Goal: Information Seeking & Learning: Find specific page/section

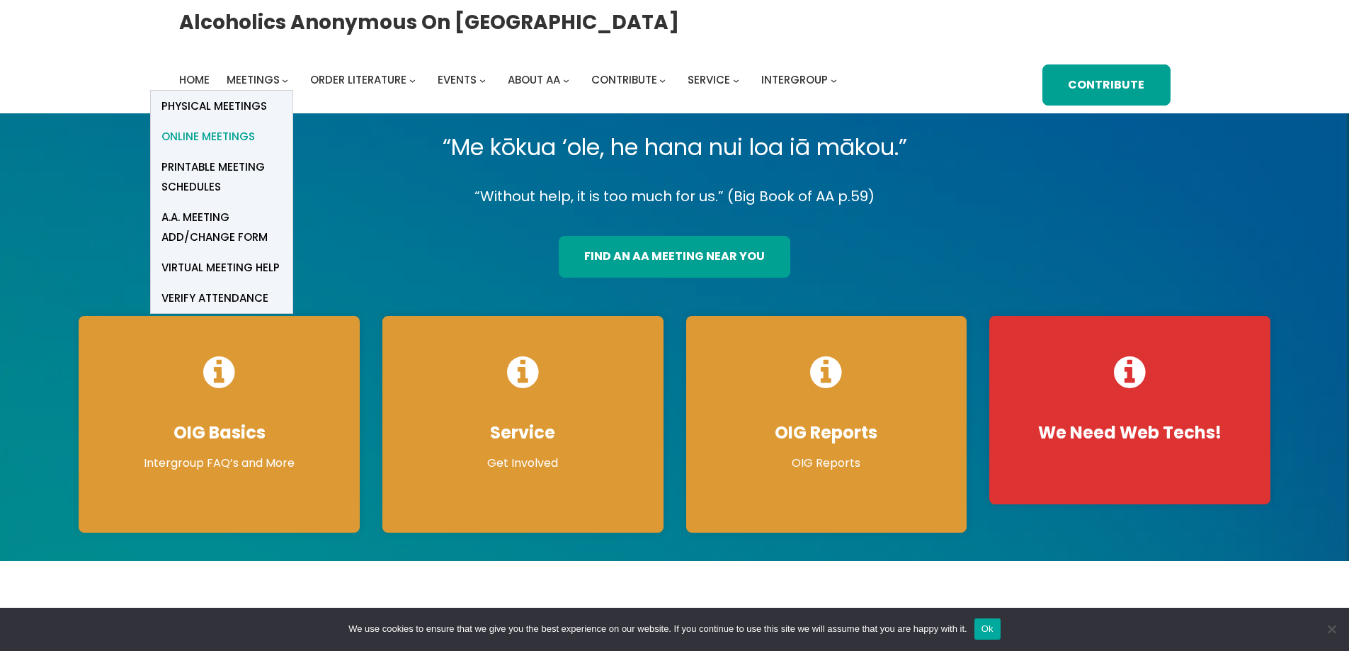
click at [254, 142] on link "Online Meetings" at bounding box center [222, 136] width 142 height 30
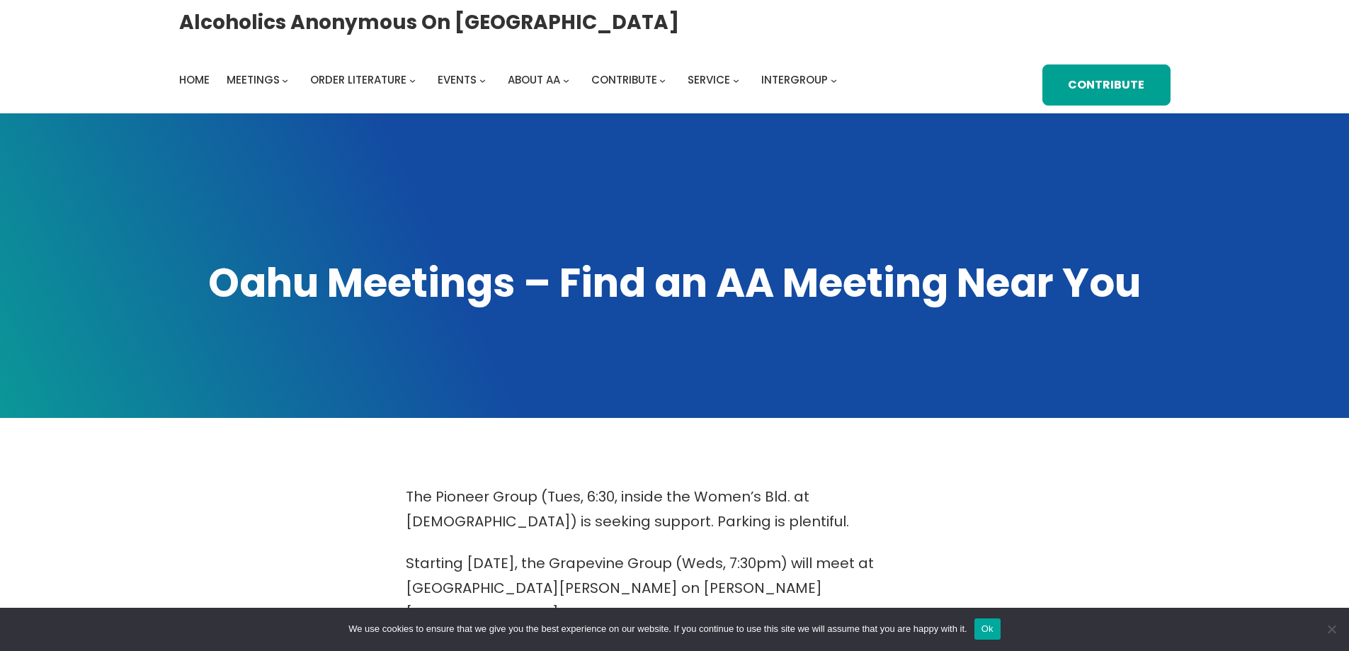
scroll to position [567, 0]
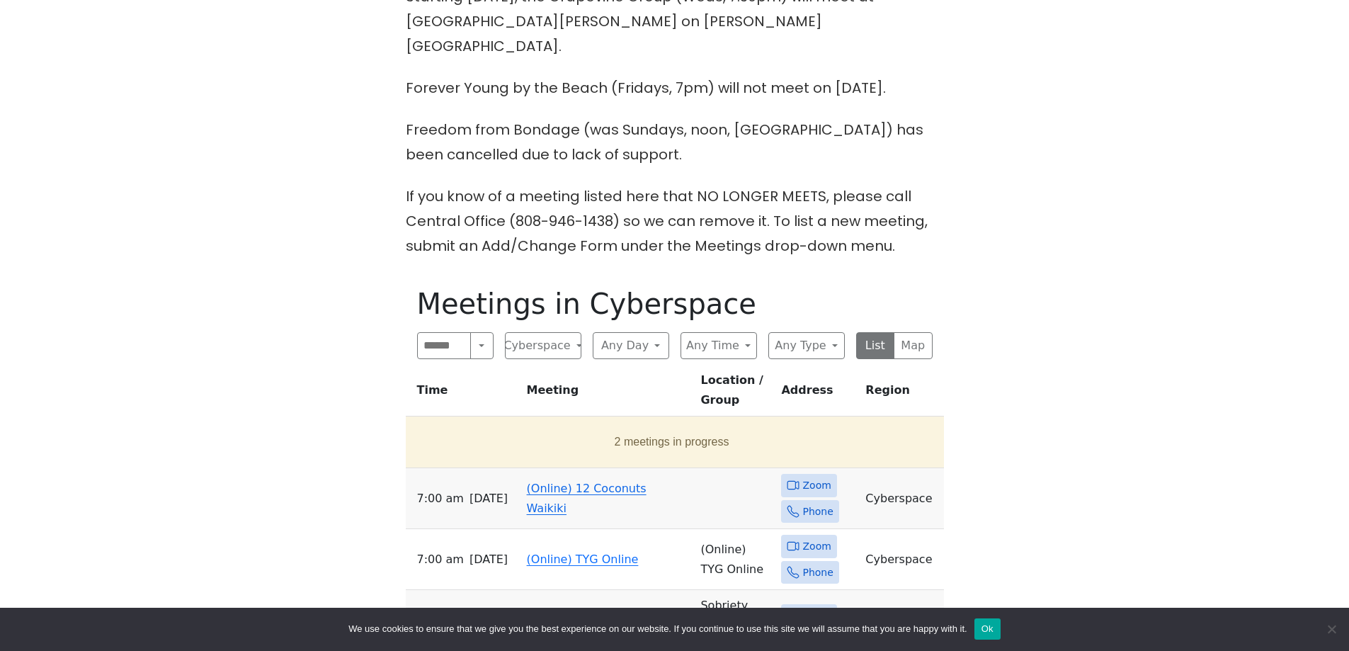
click at [807, 477] on span "Zoom" at bounding box center [817, 486] width 28 height 18
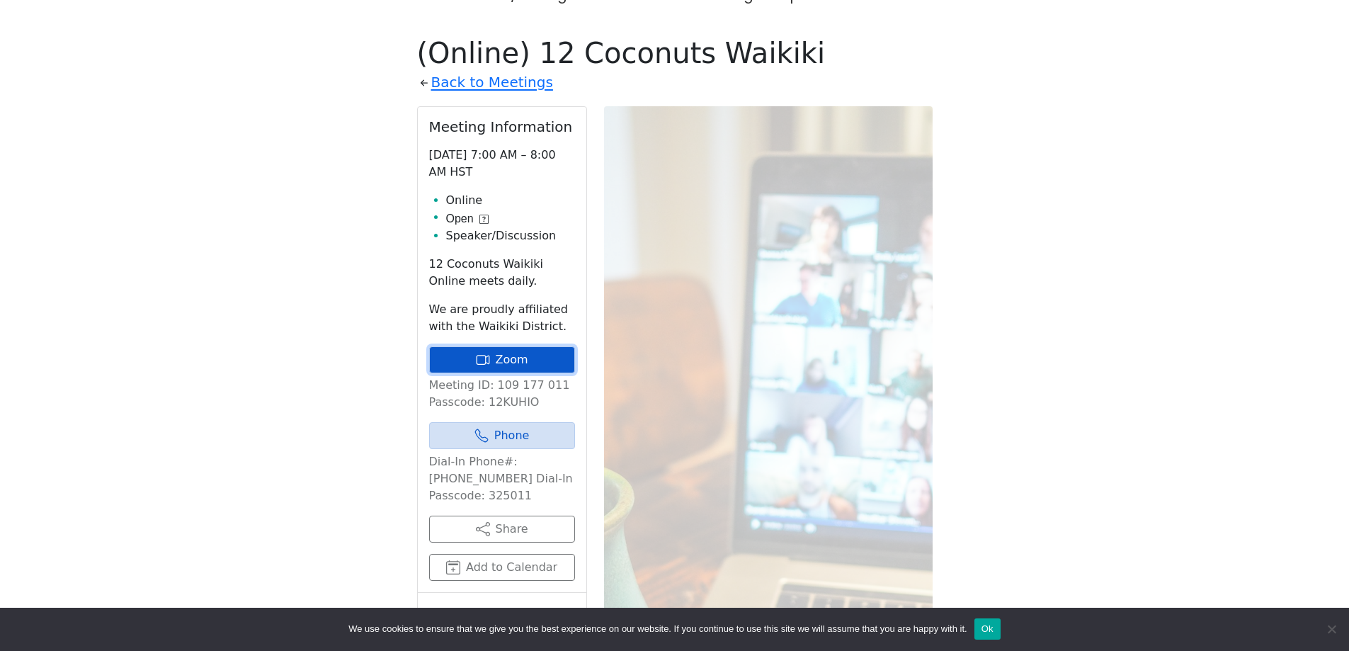
click at [511, 346] on link "Zoom" at bounding box center [502, 359] width 146 height 27
